Goal: Communication & Community: Answer question/provide support

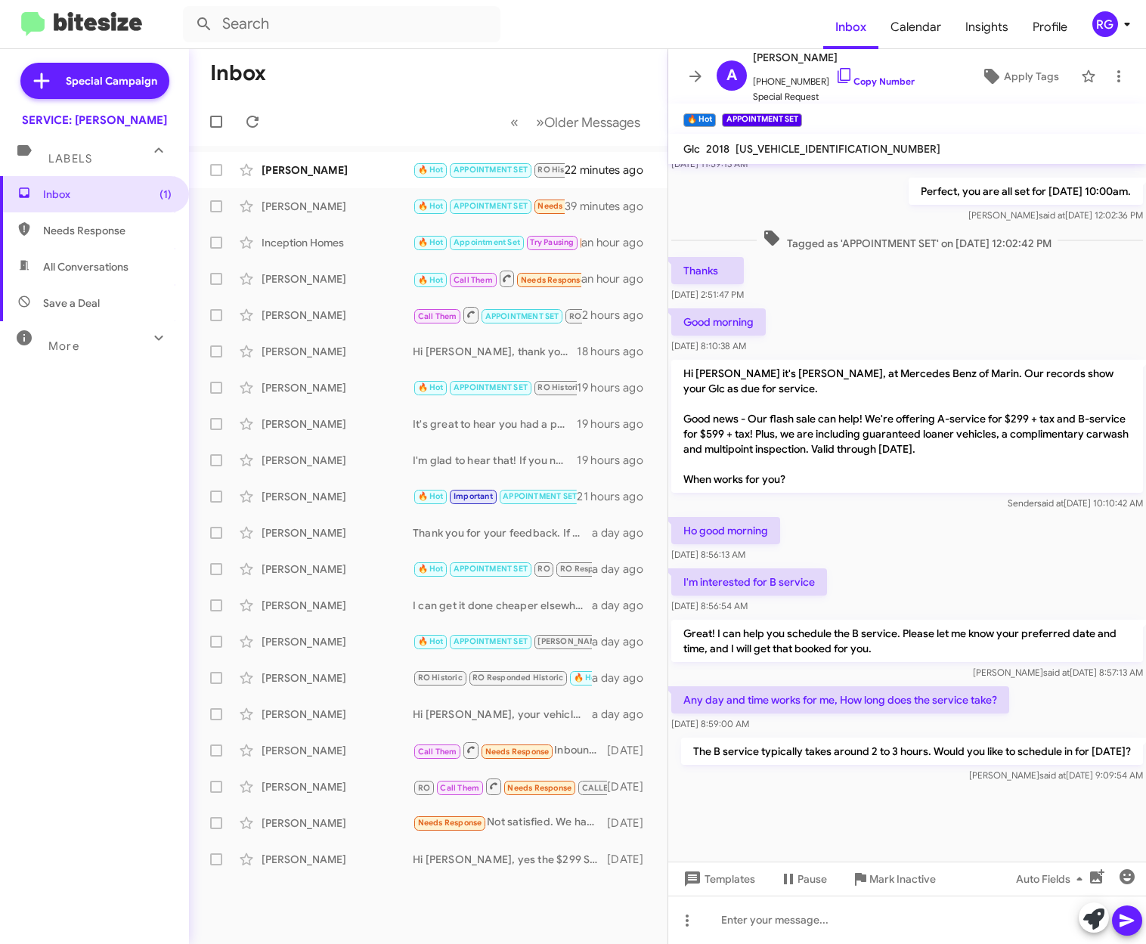
scroll to position [564, 0]
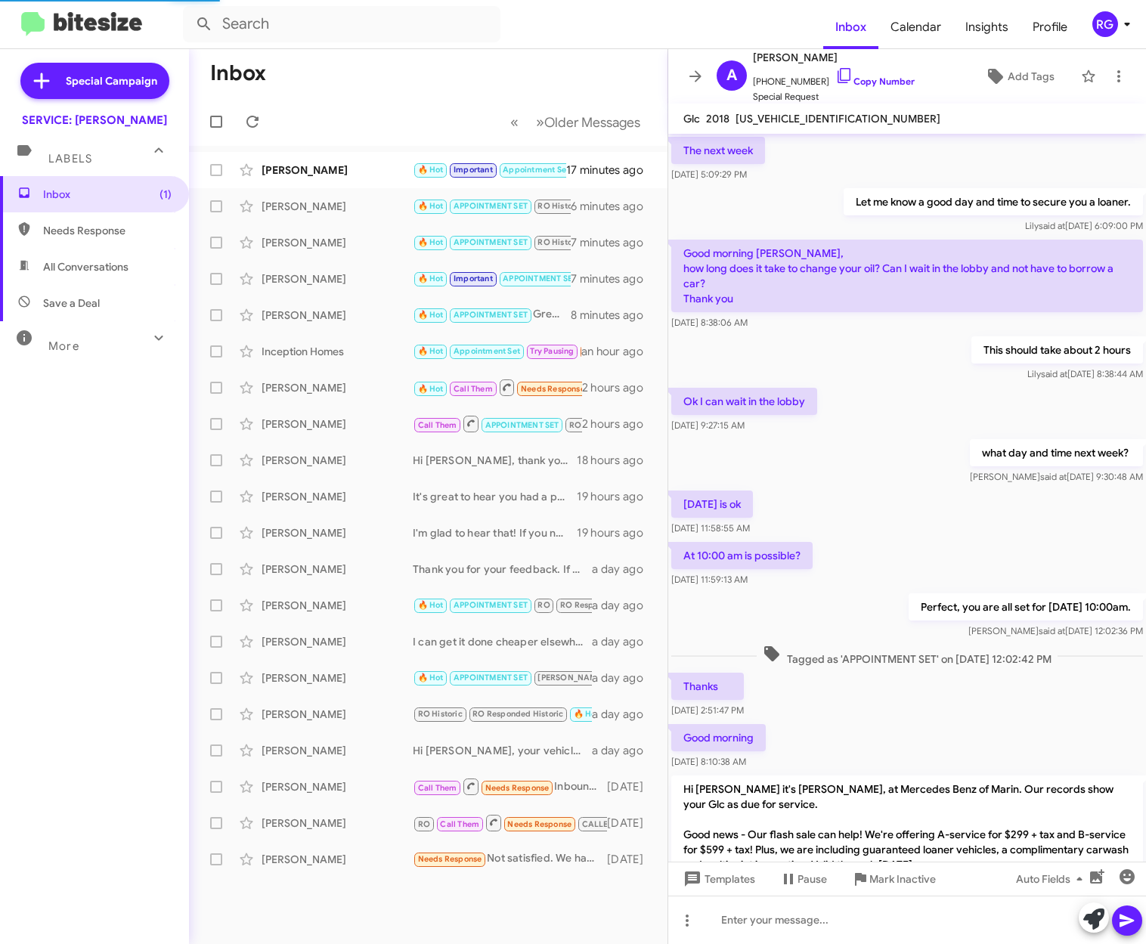
scroll to position [534, 0]
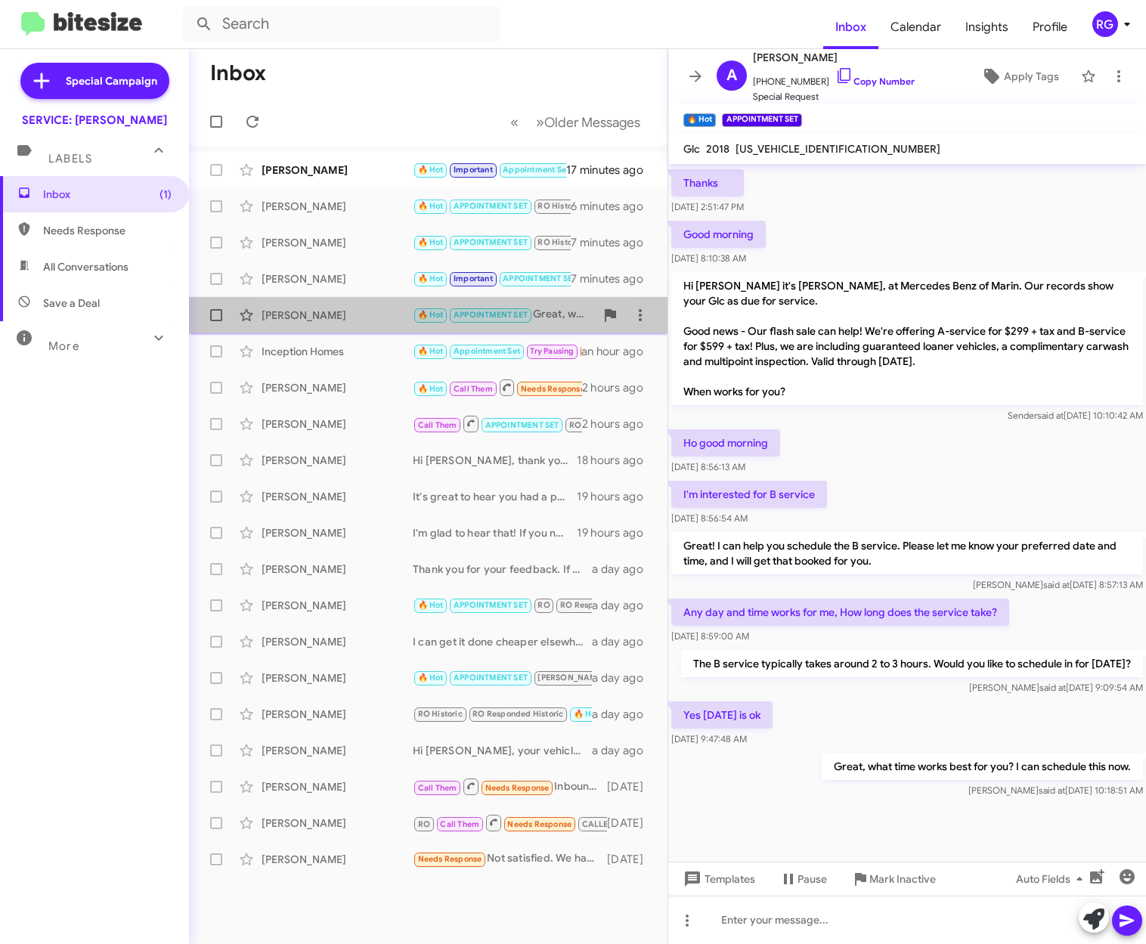
click at [364, 324] on div "Alicia Villacis 🔥 Hot APPOINTMENT SET Great, what time works best for you? I ca…" at bounding box center [428, 315] width 454 height 30
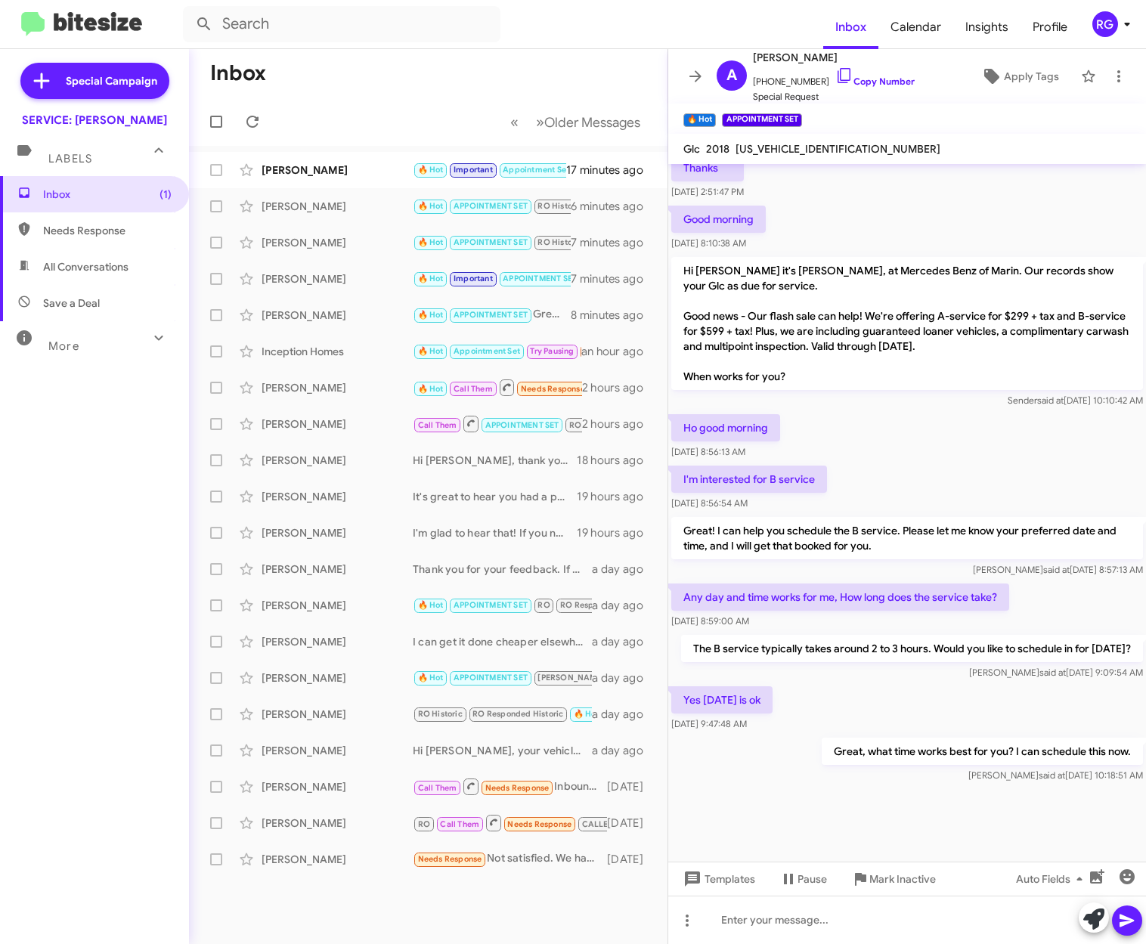
scroll to position [564, 0]
click at [814, 150] on span "[US_VEHICLE_IDENTIFICATION_NUMBER]" at bounding box center [838, 149] width 205 height 14
copy span "[US_VEHICLE_IDENTIFICATION_NUMBER]"
click at [874, 829] on div at bounding box center [907, 824] width 478 height 76
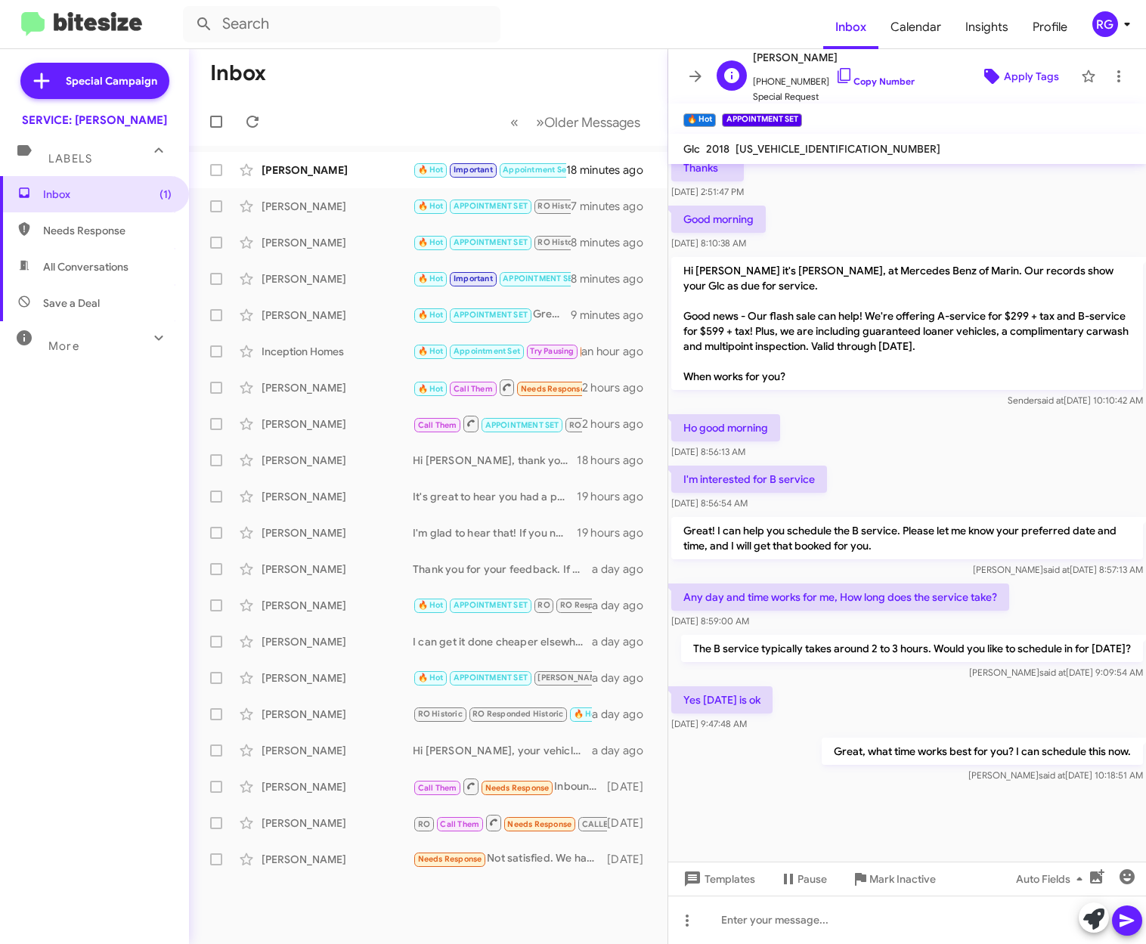
click at [1006, 71] on span "Apply Tags" at bounding box center [1031, 76] width 55 height 27
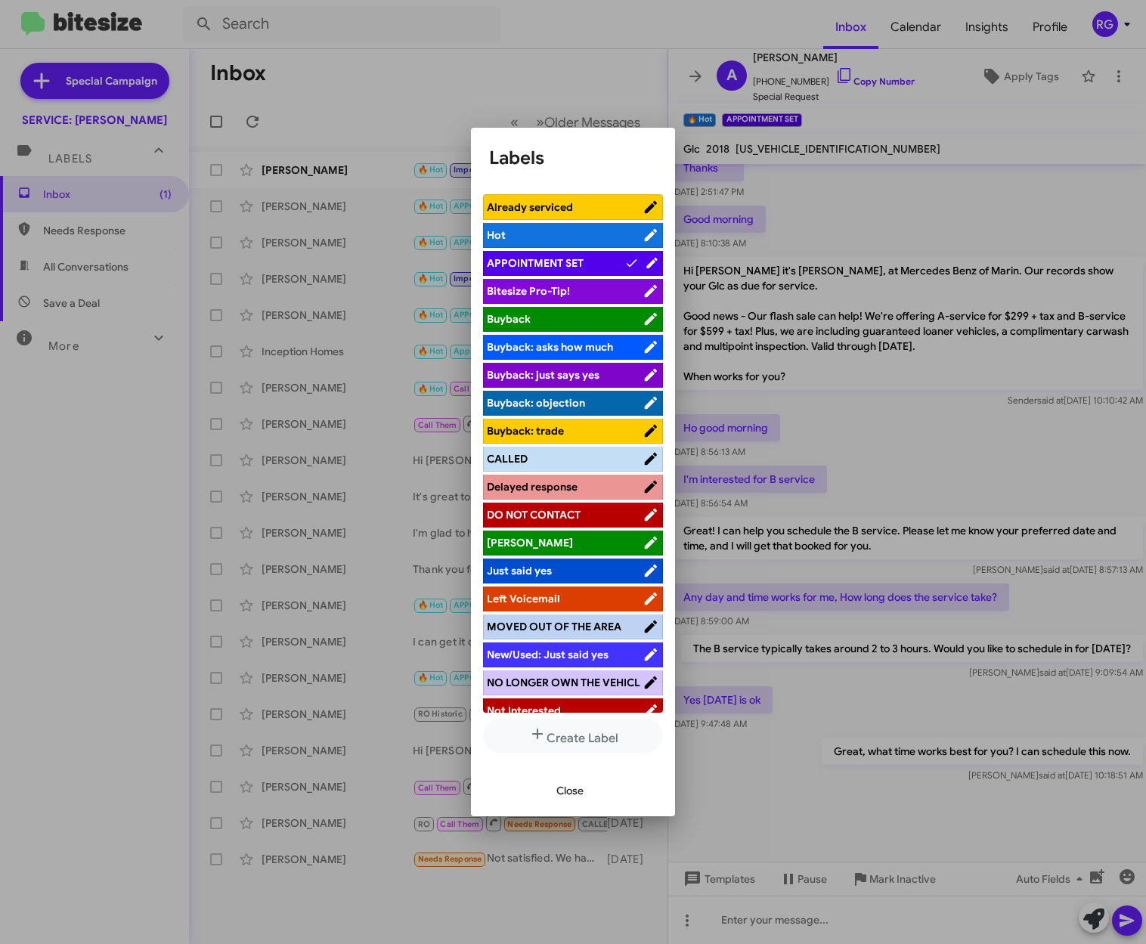
drag, startPoint x: 872, startPoint y: 442, endPoint x: 891, endPoint y: 467, distance: 31.3
click at [873, 442] on div at bounding box center [573, 472] width 1146 height 944
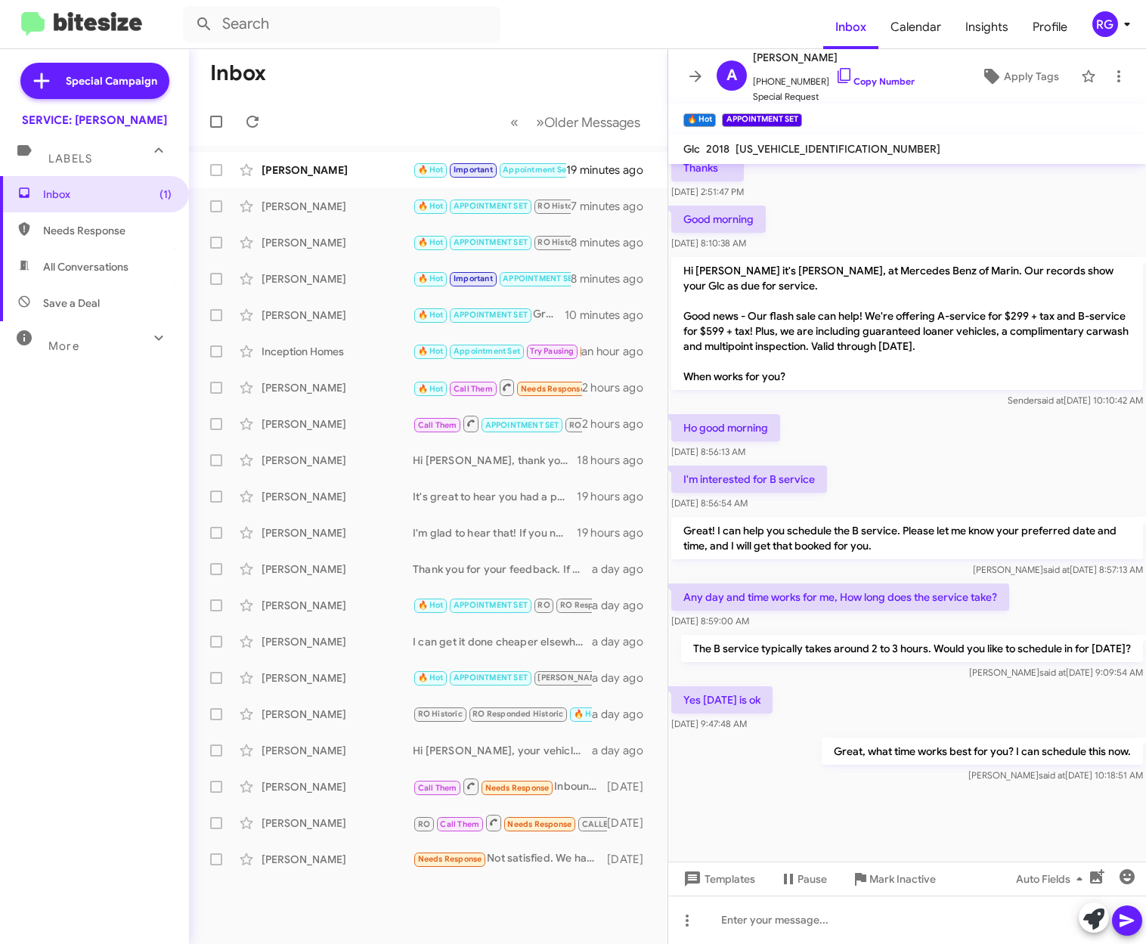
click at [522, 24] on form at bounding box center [503, 24] width 640 height 36
